Goal: Task Accomplishment & Management: Complete application form

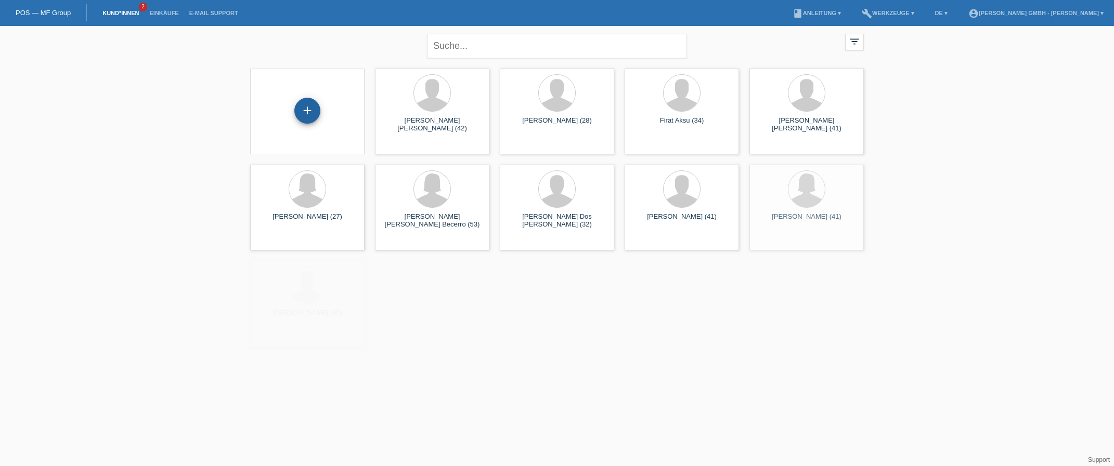
click at [309, 111] on div "+" at bounding box center [307, 111] width 26 height 26
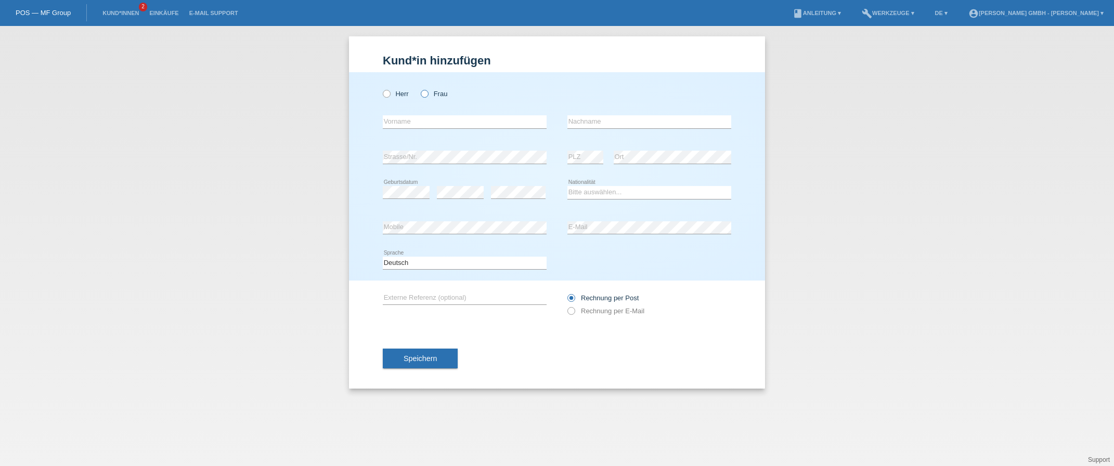
click at [433, 93] on label "Frau" at bounding box center [434, 94] width 27 height 8
click at [427, 93] on input "Frau" at bounding box center [424, 93] width 7 height 7
radio input "true"
click at [408, 118] on input "text" at bounding box center [465, 121] width 164 height 13
type input "Lea Alice"
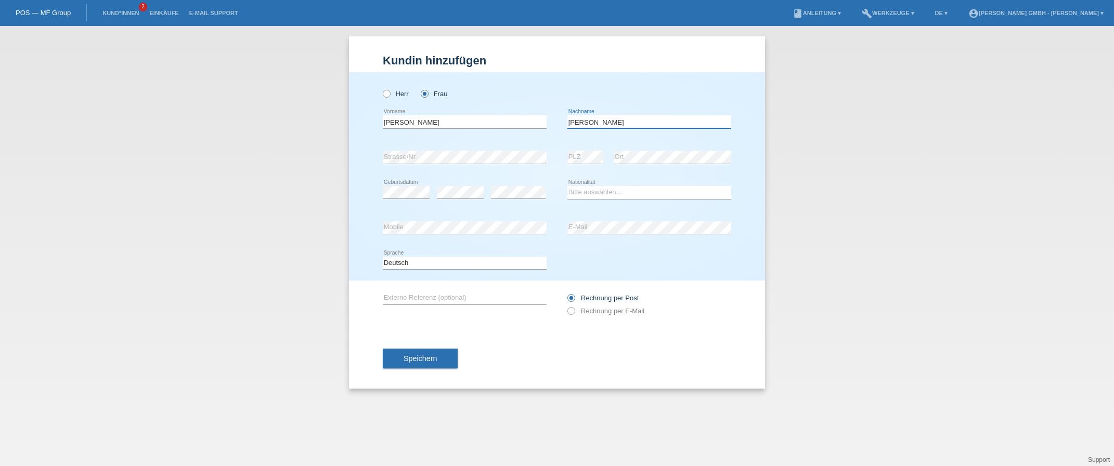
type input "Stoffel"
click at [422, 145] on div "error Strasse/Nr." at bounding box center [465, 157] width 164 height 35
click at [587, 193] on select "Bitte auswählen... Schweiz Deutschland Liechtenstein Österreich ------------ Af…" at bounding box center [649, 192] width 164 height 12
select select "CH"
click at [567, 186] on select "Bitte auswählen... Schweiz Deutschland Liechtenstein Österreich ------------ Af…" at bounding box center [649, 192] width 164 height 12
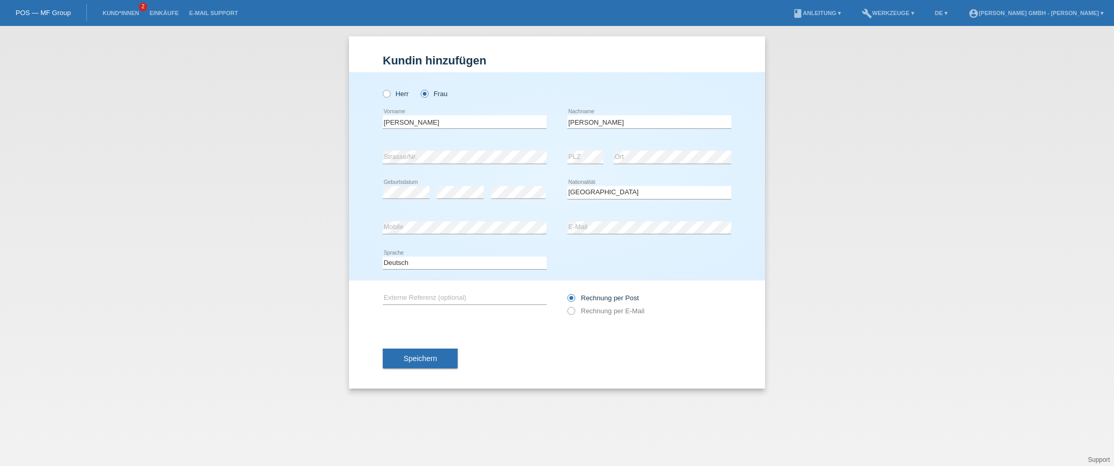
click at [402, 239] on div "error Mobile" at bounding box center [465, 228] width 164 height 35
click at [423, 282] on div "error Externe Referenz (optional)" at bounding box center [465, 298] width 164 height 35
click at [410, 299] on input "text" at bounding box center [465, 298] width 164 height 13
paste input "725010609LAS"
type input "725010609LAS"
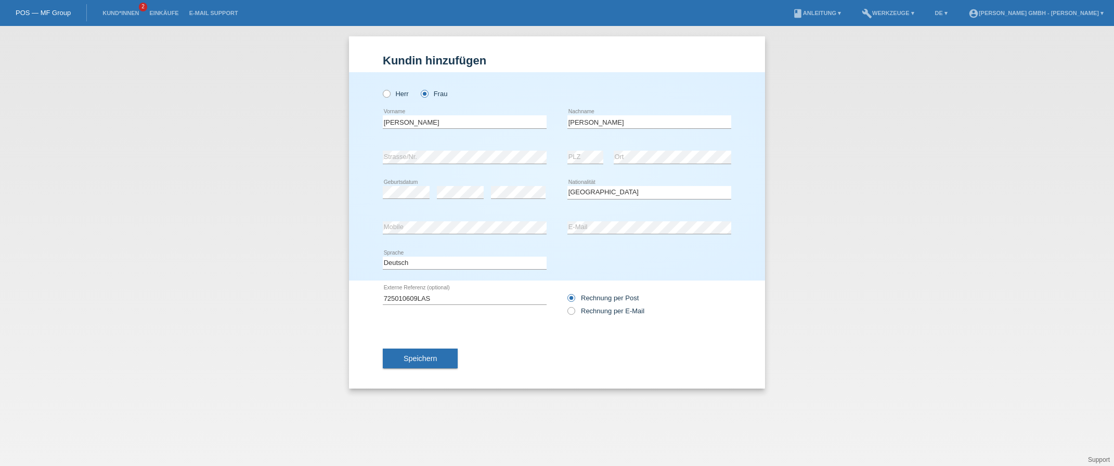
click at [583, 359] on div "Speichern" at bounding box center [557, 359] width 348 height 60
click at [437, 359] on button "Speichern" at bounding box center [420, 359] width 75 height 20
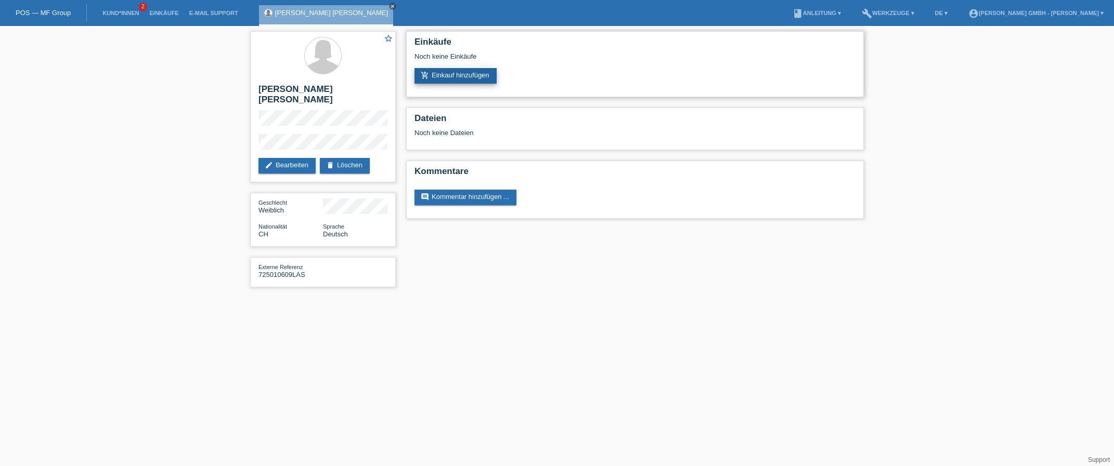
click at [467, 78] on link "add_shopping_cart Einkauf hinzufügen" at bounding box center [455, 76] width 82 height 16
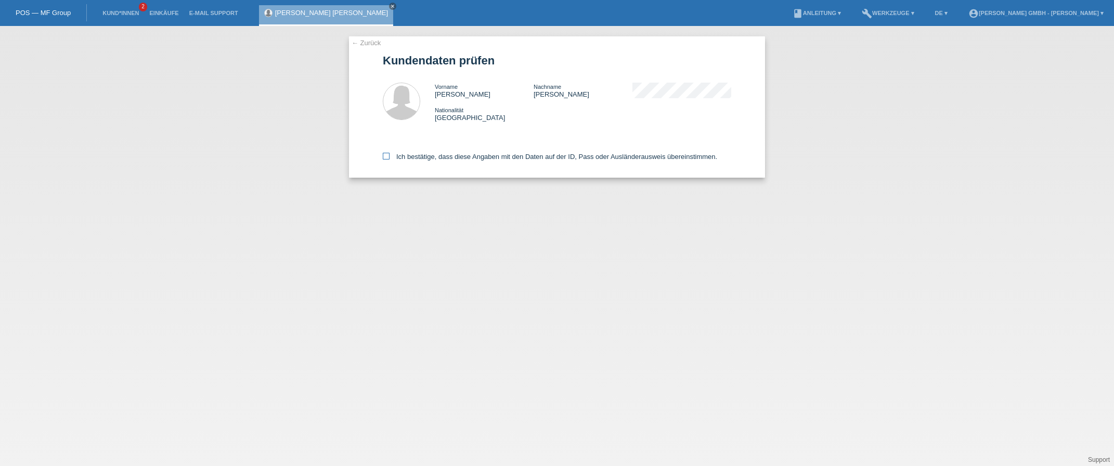
click at [387, 155] on icon at bounding box center [386, 156] width 7 height 7
click at [387, 155] on input "Ich bestätige, dass diese Angaben mit den Daten auf der ID, Pass oder Ausländer…" at bounding box center [386, 156] width 7 height 7
checkbox input "true"
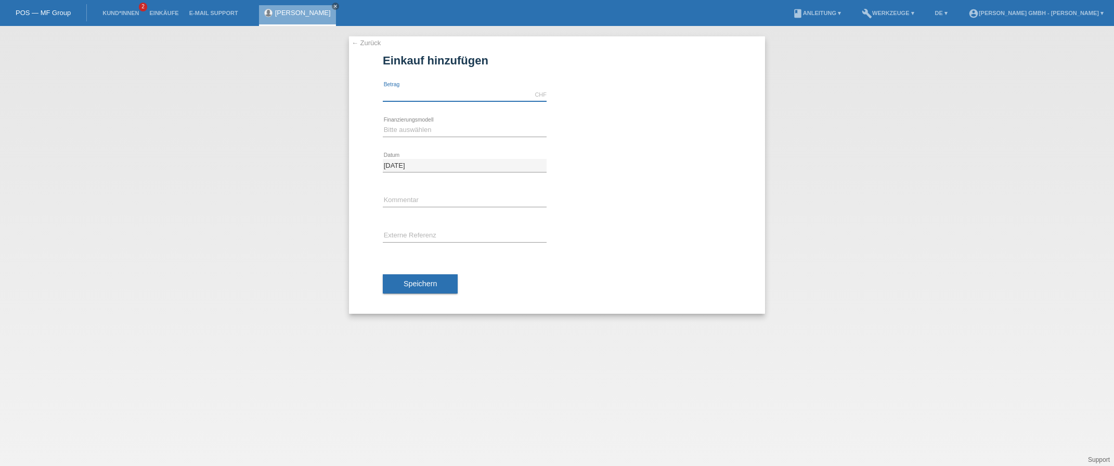
click at [406, 98] on input "text" at bounding box center [465, 94] width 164 height 13
type input "999.00"
click at [403, 129] on select "Bitte auswählen Kauf auf Rechnung mit Teilzahlungsoption Fixe Raten" at bounding box center [465, 130] width 164 height 12
select select "198"
click at [383, 124] on select "Bitte auswählen Kauf auf Rechnung mit Teilzahlungsoption Fixe Raten" at bounding box center [465, 130] width 164 height 12
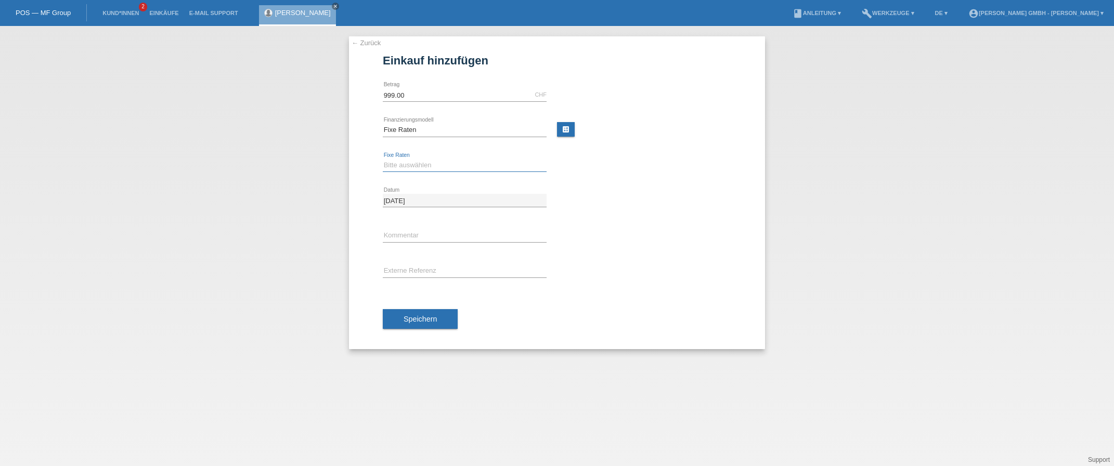
click at [407, 165] on select "Bitte auswählen 12 Raten 24 Raten" at bounding box center [465, 165] width 164 height 12
select select "531"
click at [383, 159] on select "Bitte auswählen 12 Raten 24 Raten" at bounding box center [465, 165] width 164 height 12
click at [407, 273] on input "text" at bounding box center [465, 271] width 164 height 13
paste input "725010609LAS"
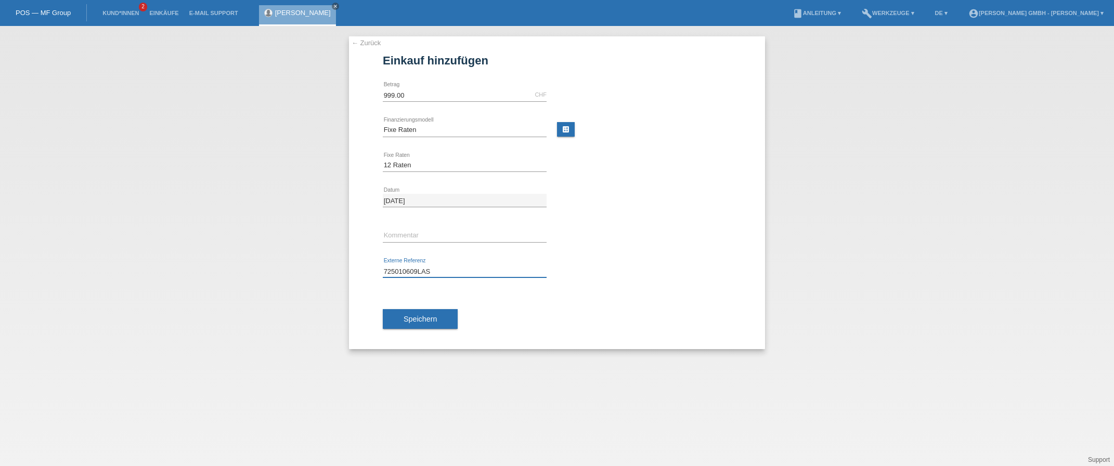
type input "725010609LAS"
click at [374, 292] on div "← Zurück Einkauf hinzufügen Verfügbarer Betrag: 999.00 CHF error Betrag" at bounding box center [557, 192] width 416 height 313
click at [419, 317] on span "Speichern" at bounding box center [419, 319] width 33 height 8
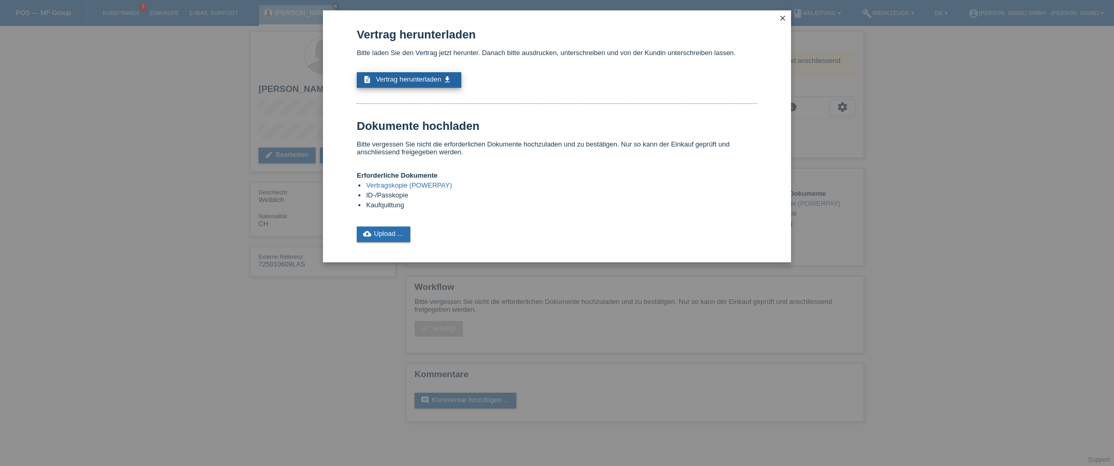
click at [415, 81] on span "Vertrag herunterladen" at bounding box center [409, 79] width 66 height 8
